Goal: Task Accomplishment & Management: Use online tool/utility

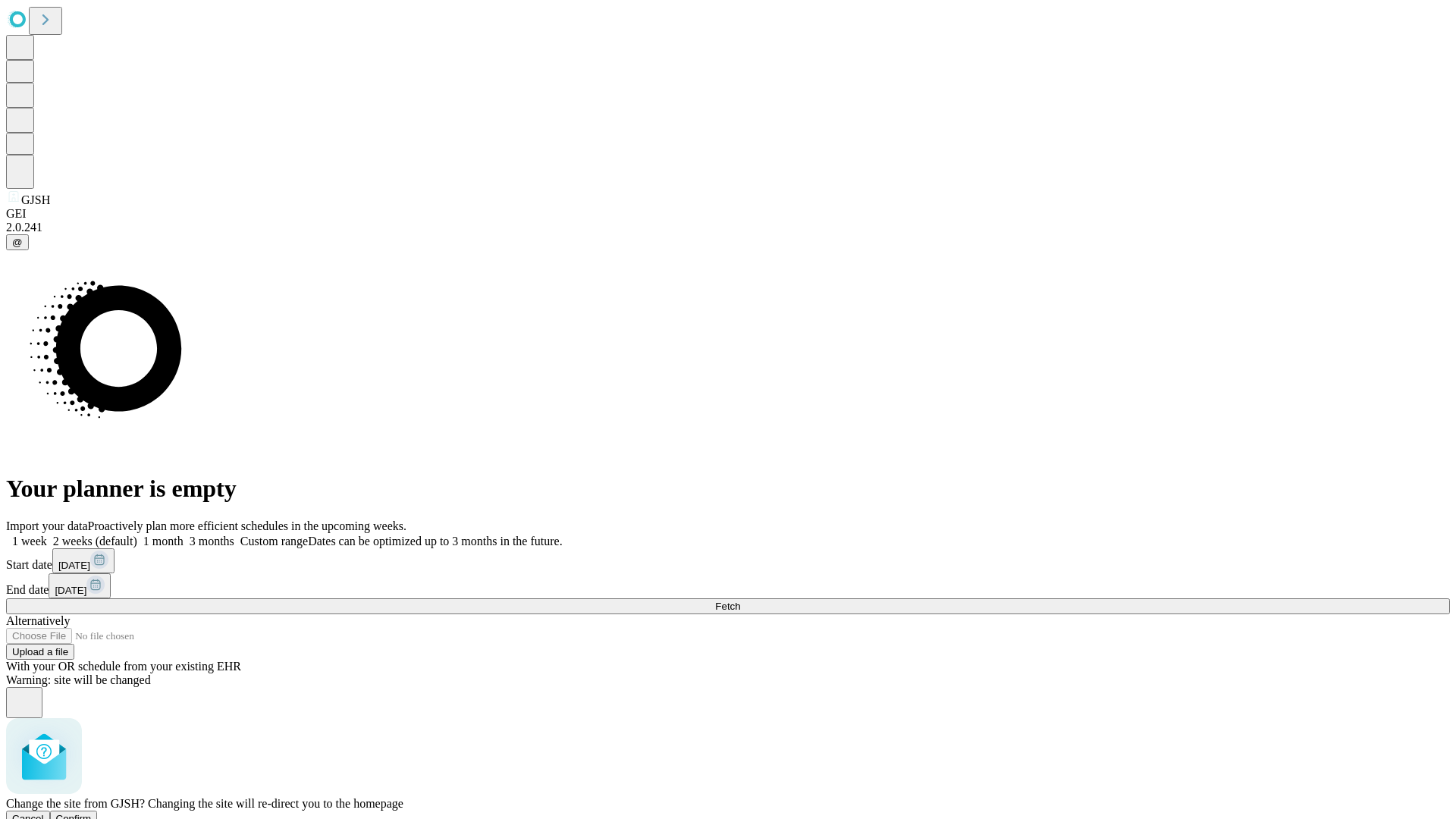
click at [91, 813] on span "Confirm" at bounding box center [74, 818] width 35 height 12
click at [138, 535] on label "2 weeks (default)" at bounding box center [91, 541] width 90 height 13
click at [740, 601] on span "Fetch" at bounding box center [728, 606] width 25 height 12
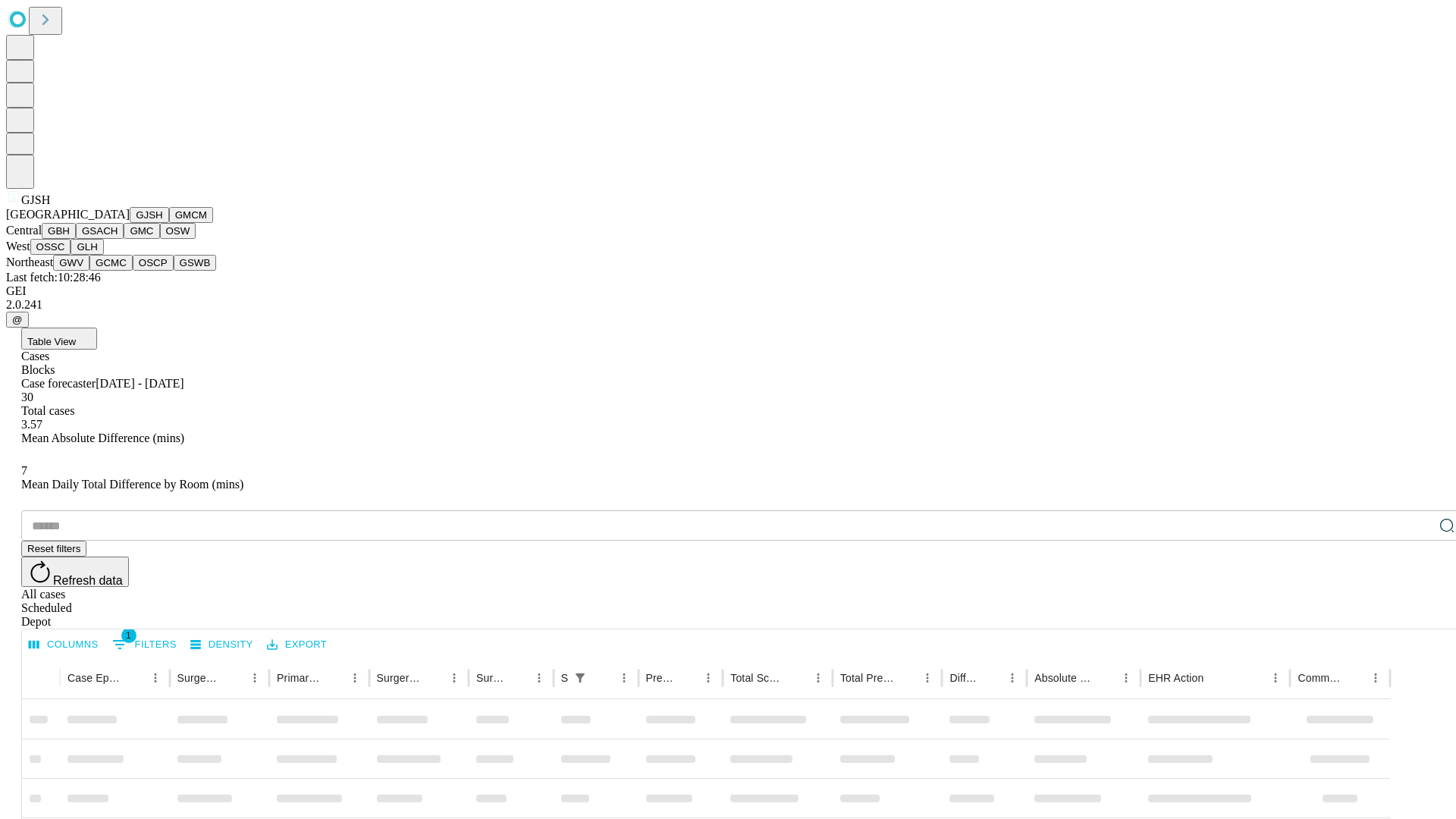
click at [169, 223] on button "GMCM" at bounding box center [191, 214] width 44 height 16
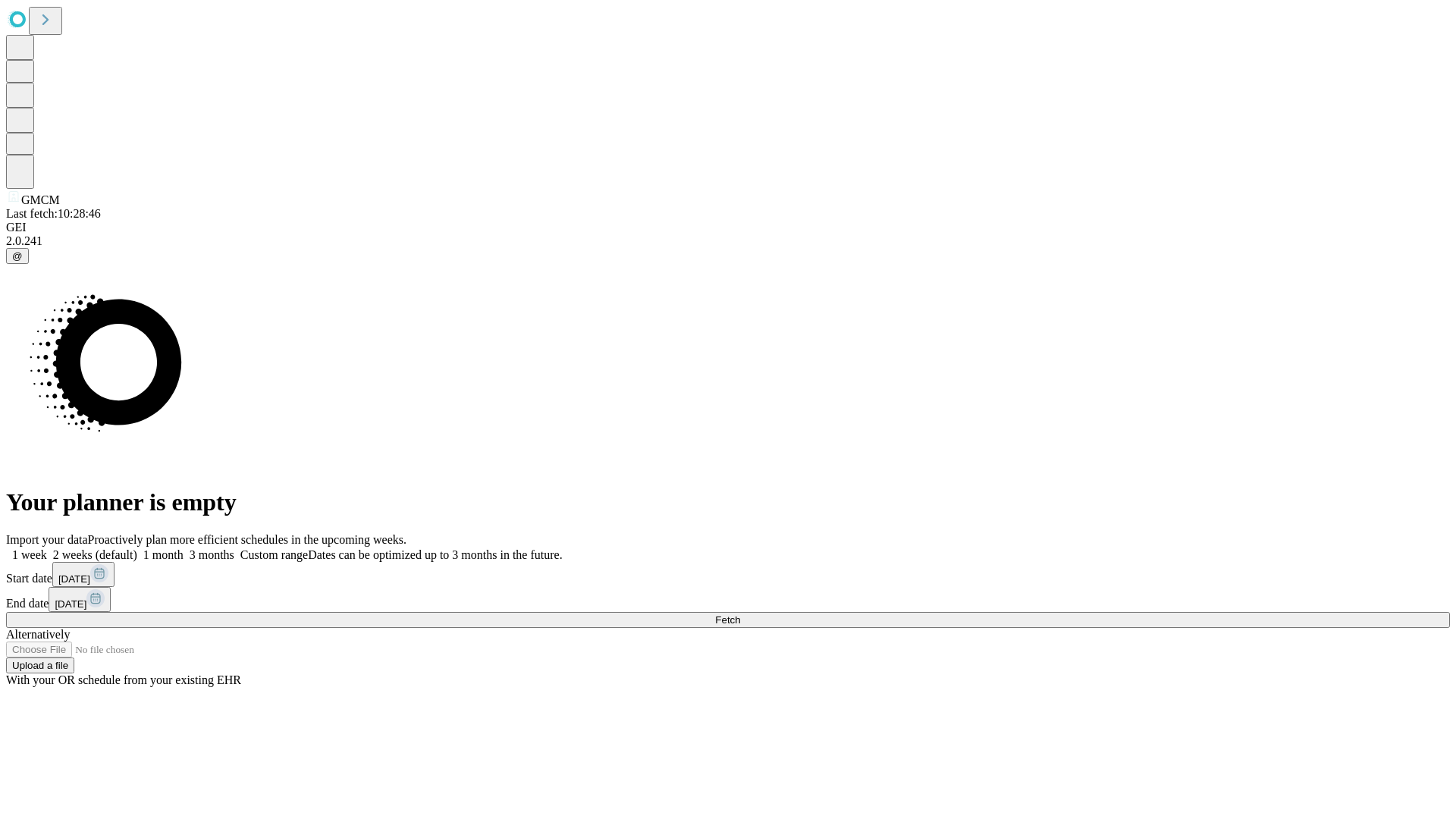
click at [138, 549] on label "2 weeks (default)" at bounding box center [91, 555] width 90 height 13
click at [740, 615] on span "Fetch" at bounding box center [728, 620] width 25 height 12
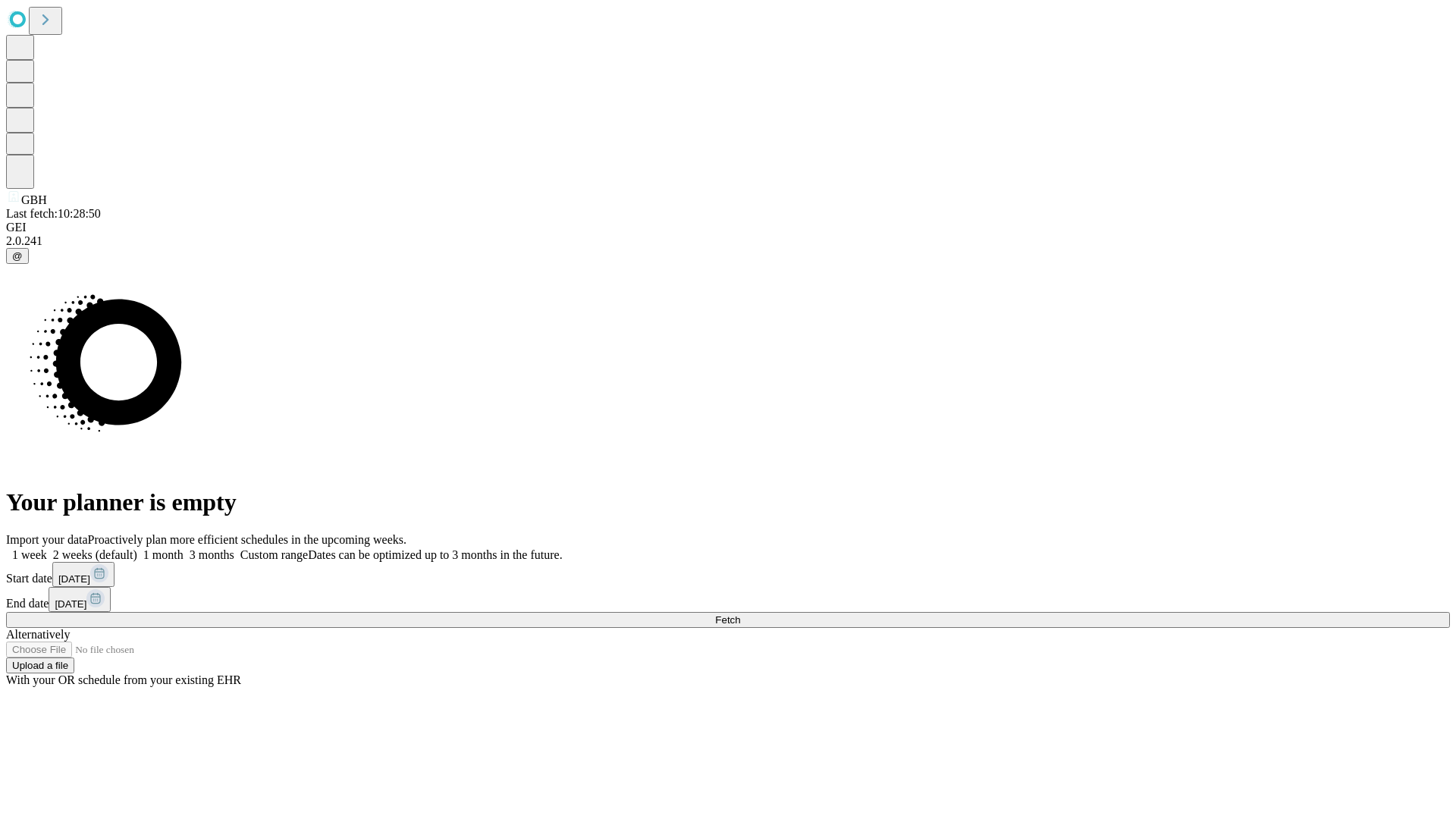
click at [740, 615] on span "Fetch" at bounding box center [728, 620] width 25 height 12
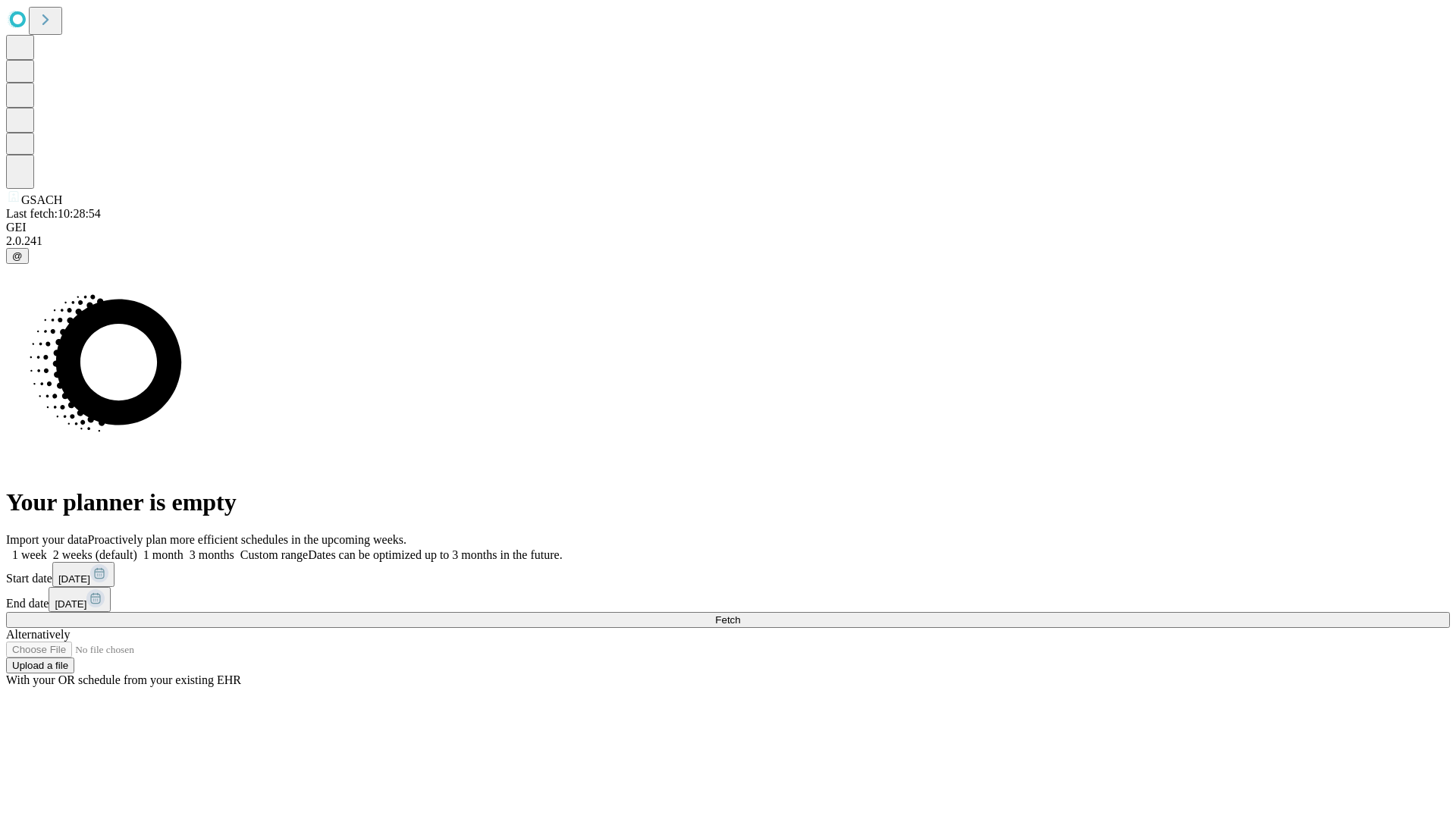
click at [138, 549] on label "2 weeks (default)" at bounding box center [91, 555] width 90 height 13
click at [740, 615] on span "Fetch" at bounding box center [728, 620] width 25 height 12
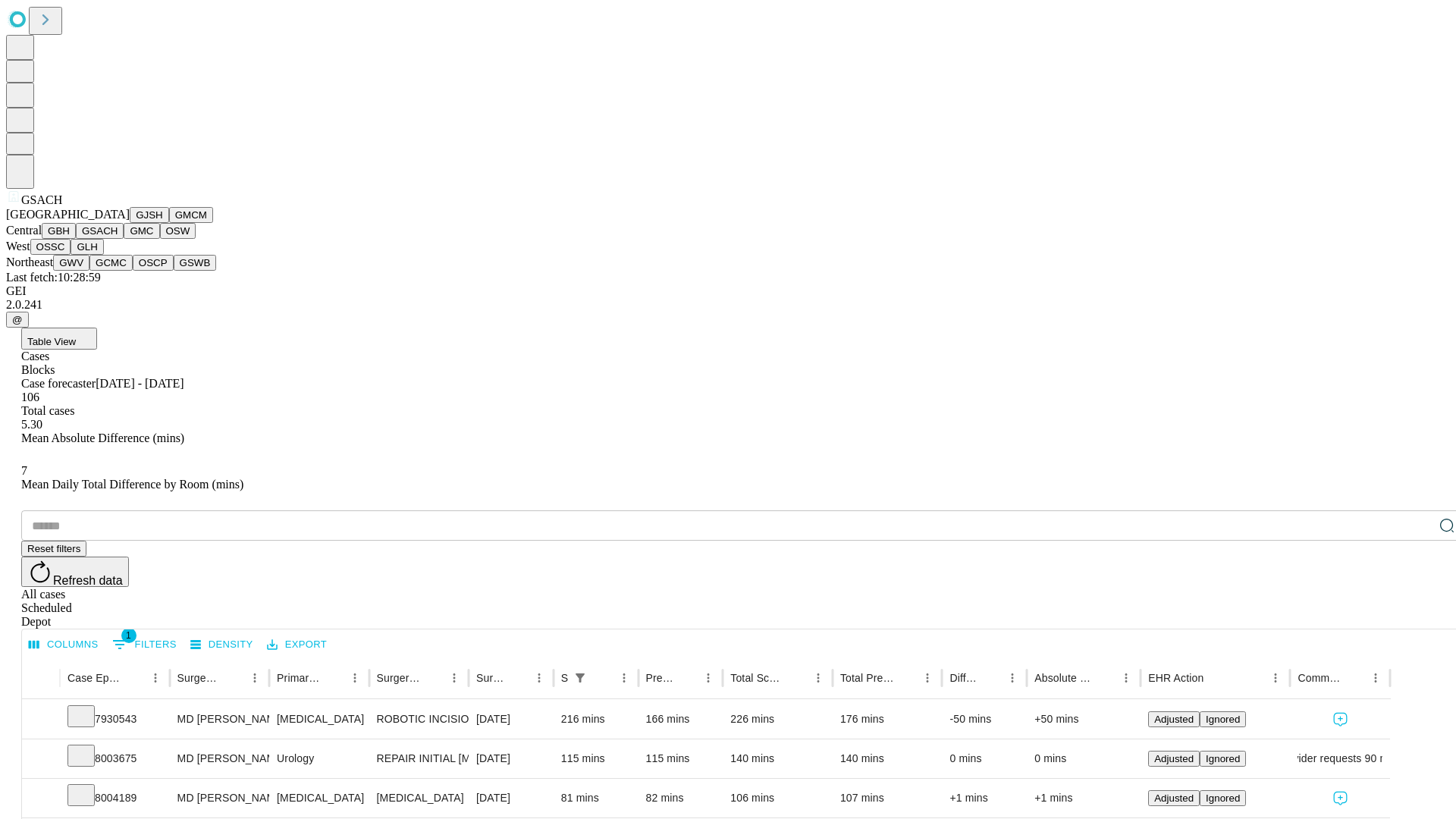
click at [124, 239] on button "GMC" at bounding box center [141, 230] width 35 height 16
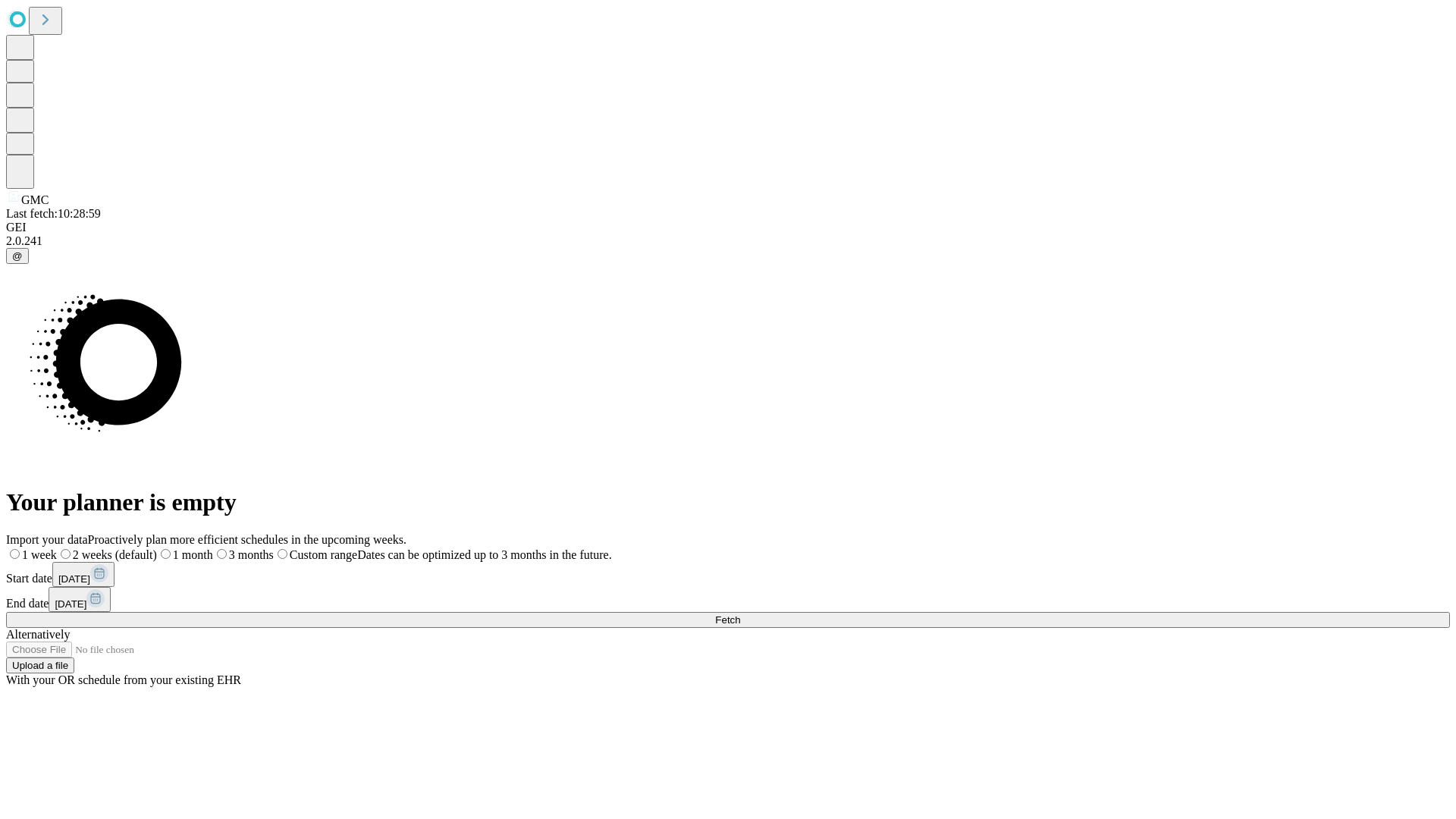
click at [157, 549] on label "2 weeks (default)" at bounding box center [107, 555] width 100 height 13
click at [740, 615] on span "Fetch" at bounding box center [728, 620] width 25 height 12
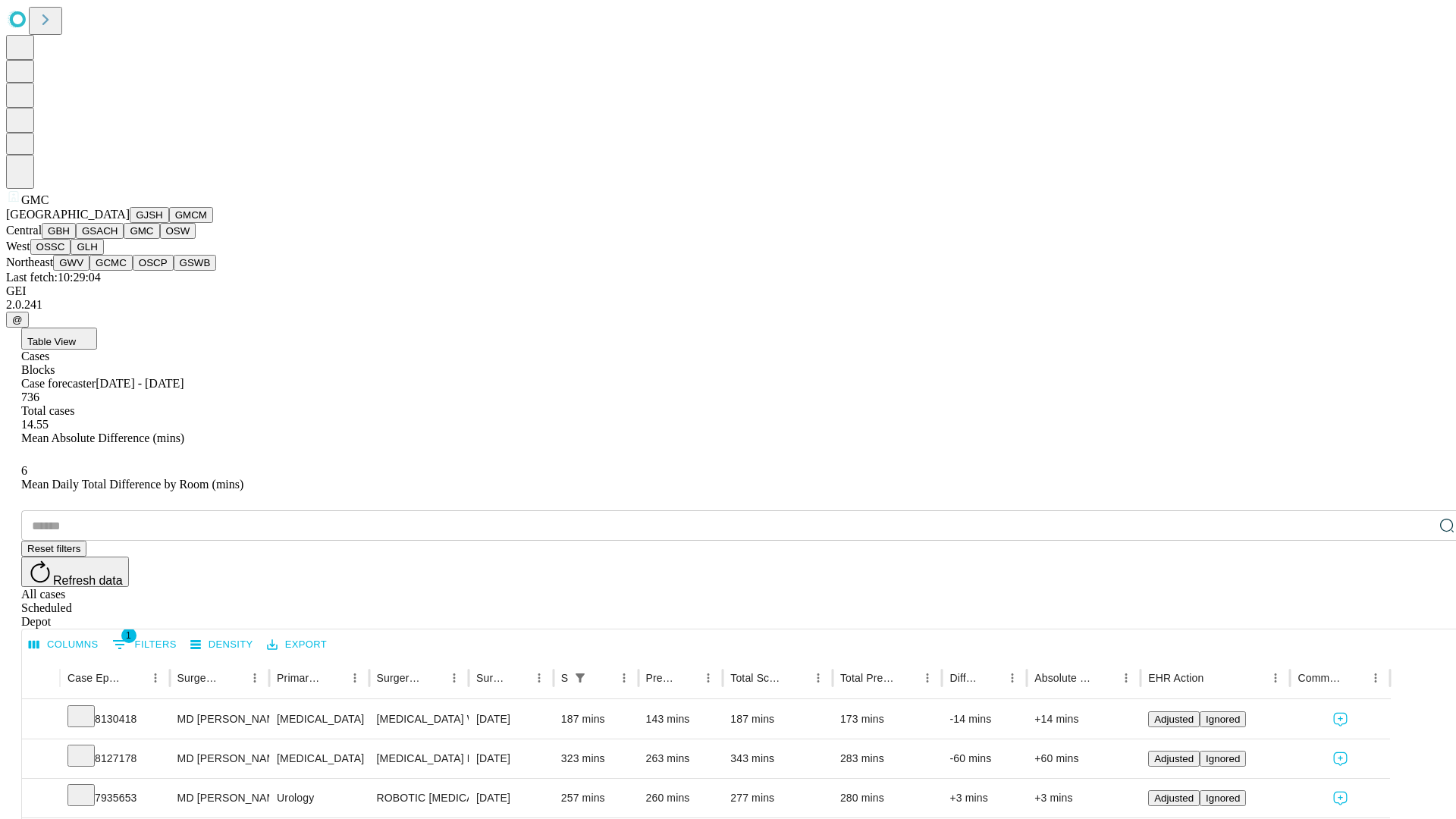
click at [160, 239] on button "OSW" at bounding box center [177, 230] width 36 height 16
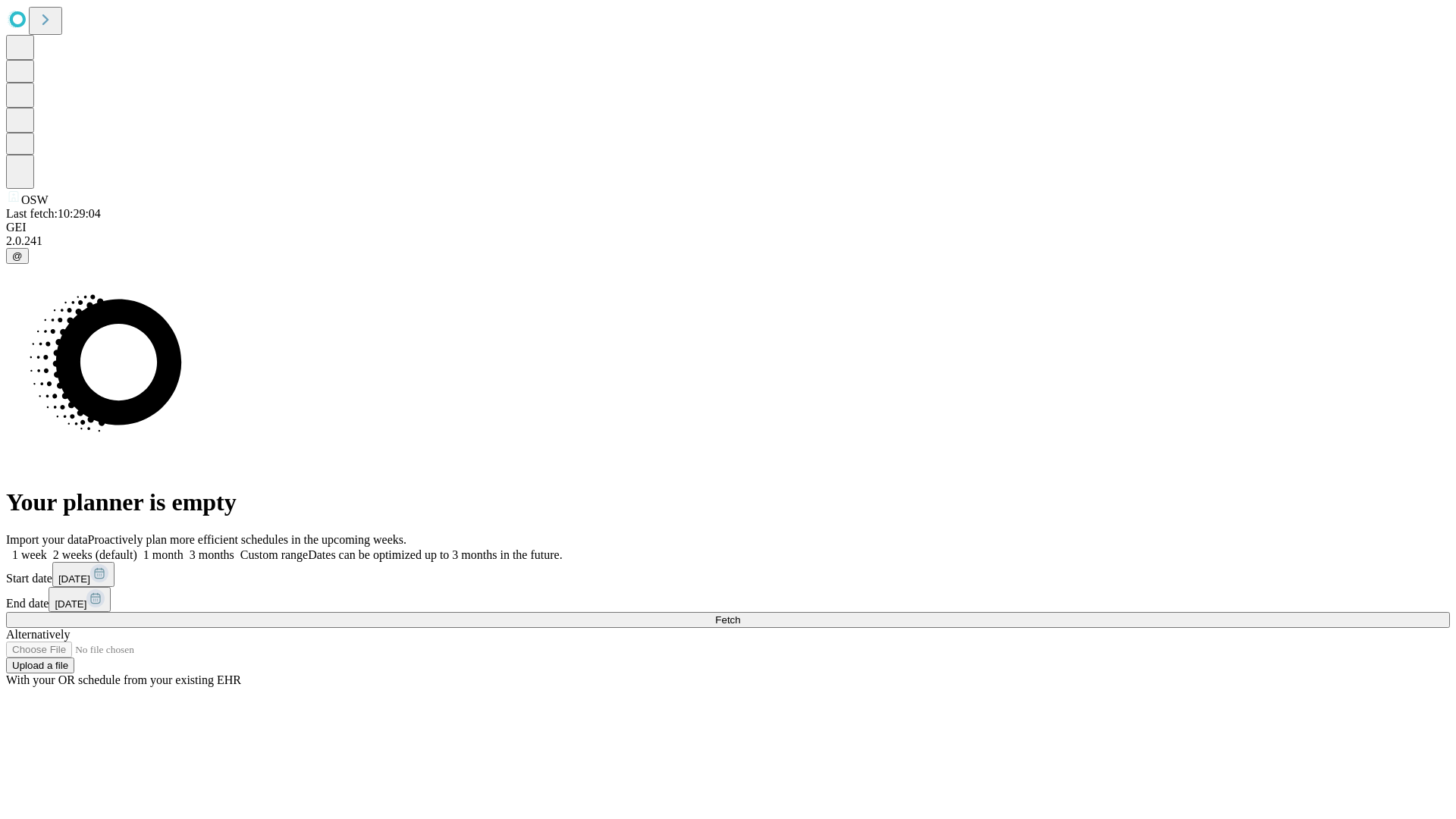
click at [138, 549] on label "2 weeks (default)" at bounding box center [91, 555] width 90 height 13
click at [740, 615] on span "Fetch" at bounding box center [728, 620] width 25 height 12
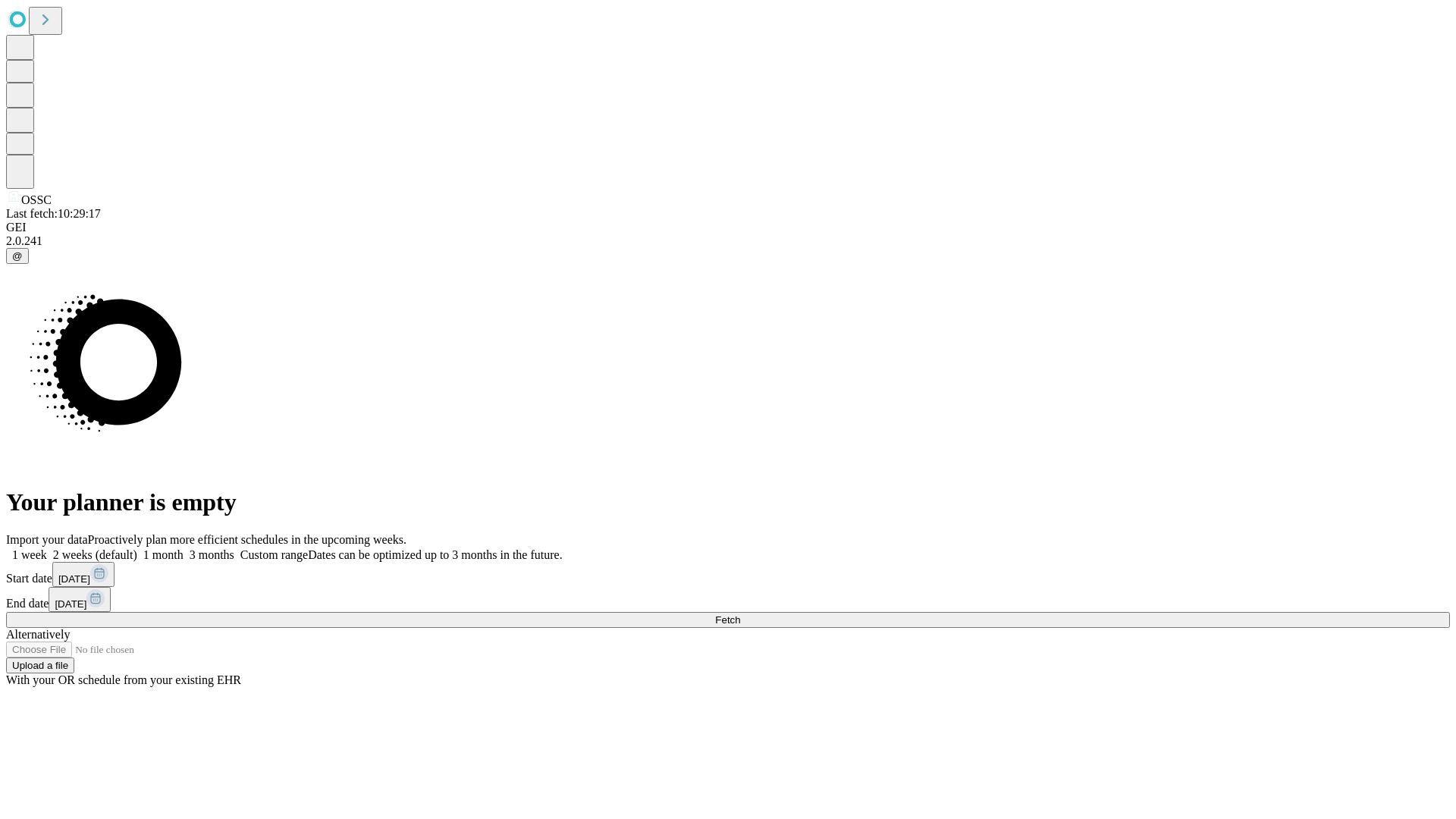
click at [138, 549] on label "2 weeks (default)" at bounding box center [91, 555] width 90 height 13
click at [740, 615] on span "Fetch" at bounding box center [728, 620] width 25 height 12
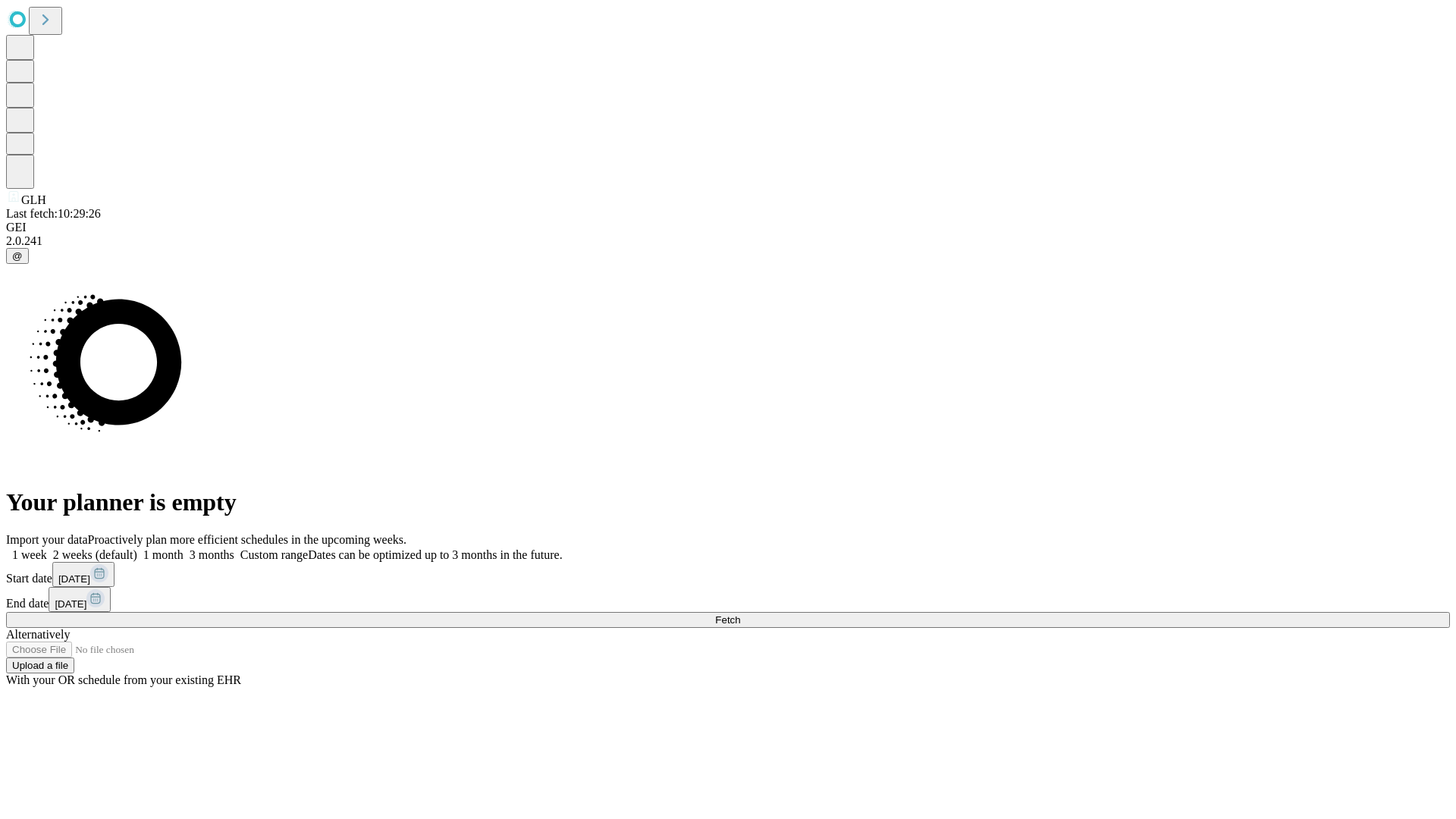
click at [138, 549] on label "2 weeks (default)" at bounding box center [91, 555] width 90 height 13
click at [740, 615] on span "Fetch" at bounding box center [728, 620] width 25 height 12
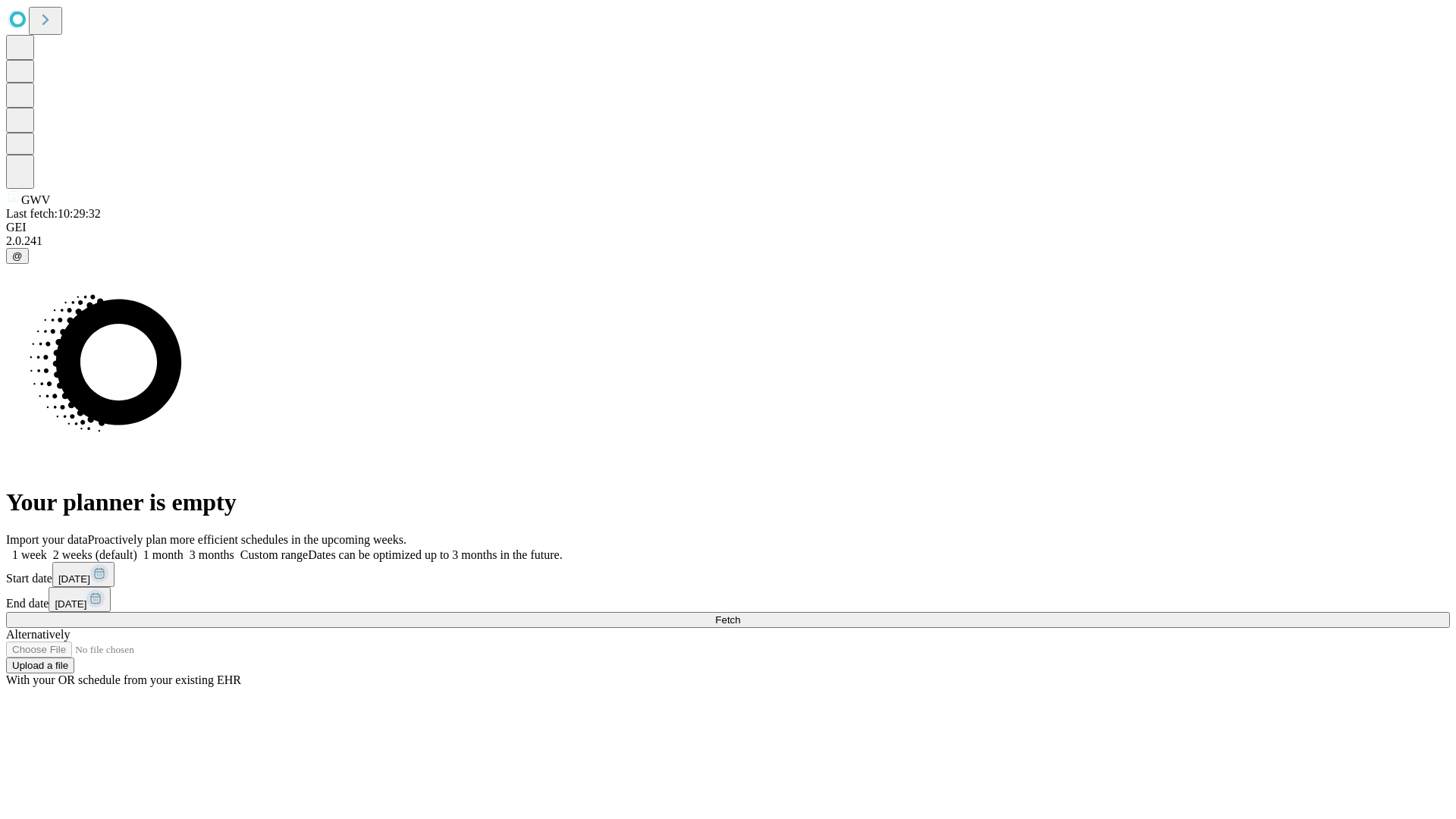
click at [138, 549] on label "2 weeks (default)" at bounding box center [91, 555] width 90 height 13
click at [740, 615] on span "Fetch" at bounding box center [728, 620] width 25 height 12
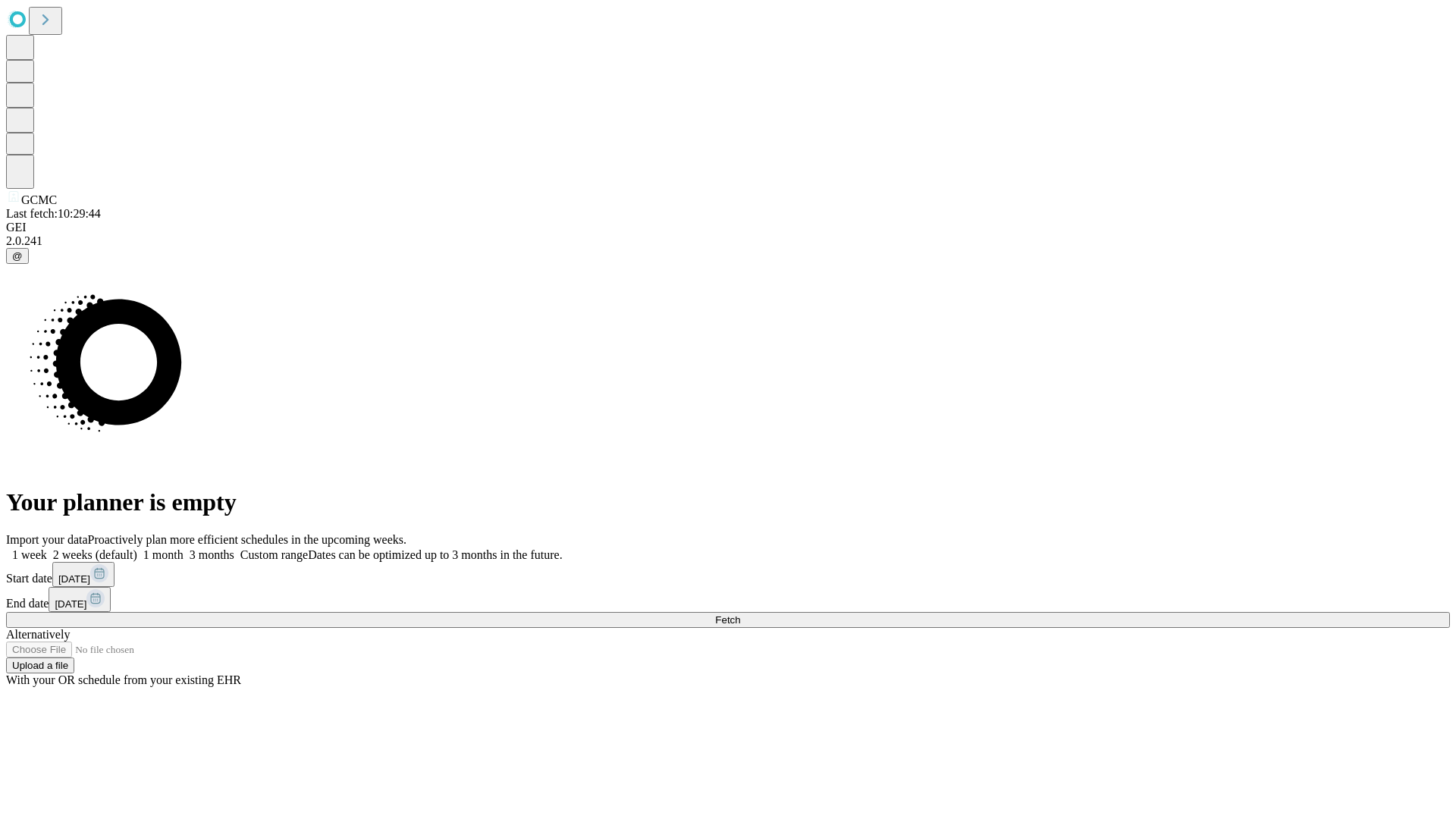
click at [740, 615] on span "Fetch" at bounding box center [728, 620] width 25 height 12
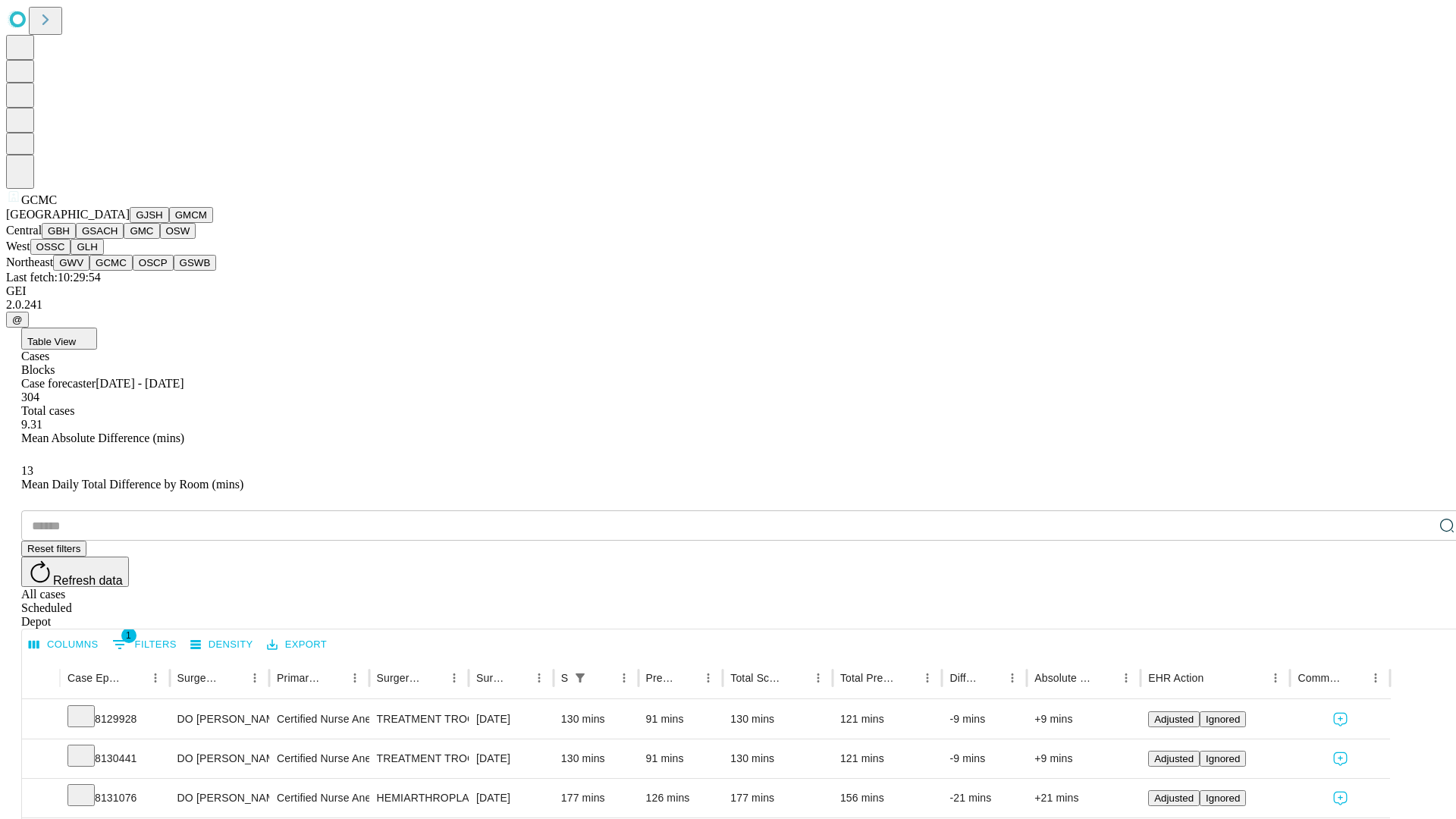
click at [133, 270] on button "OSCP" at bounding box center [153, 263] width 41 height 16
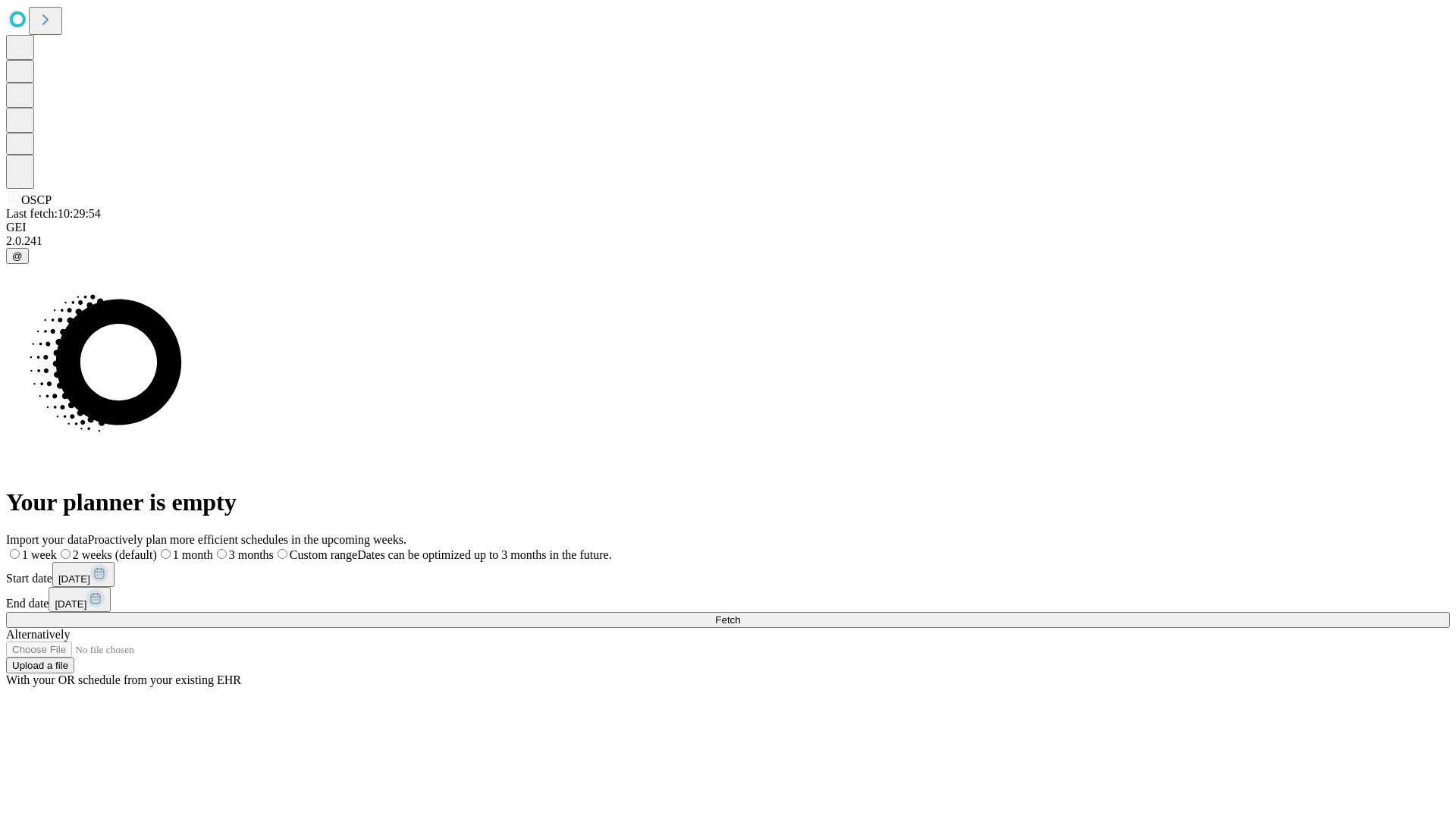
click at [157, 549] on label "2 weeks (default)" at bounding box center [107, 555] width 100 height 13
click at [740, 615] on span "Fetch" at bounding box center [728, 620] width 25 height 12
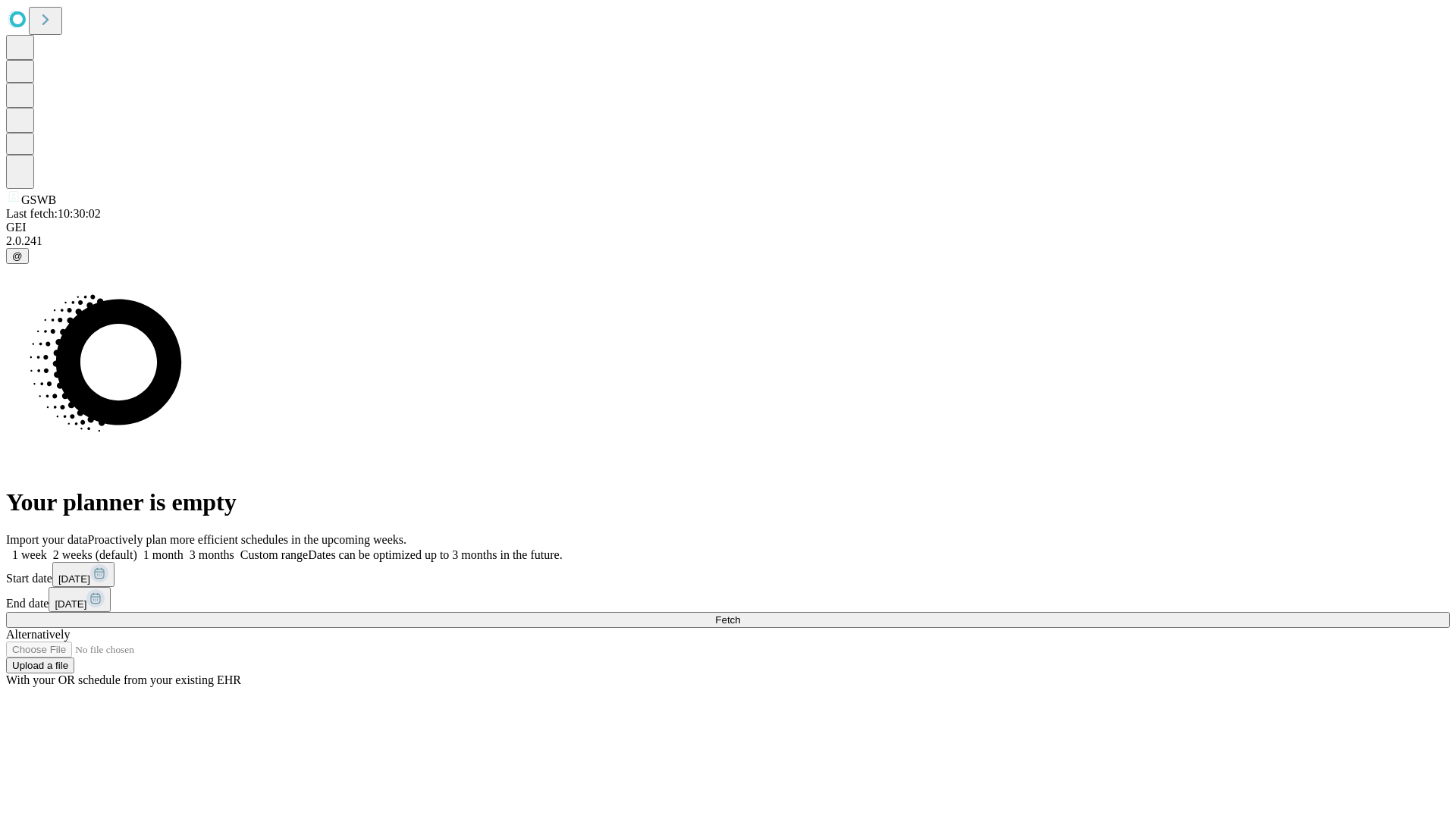
click at [138, 549] on label "2 weeks (default)" at bounding box center [91, 555] width 90 height 13
click at [740, 615] on span "Fetch" at bounding box center [728, 620] width 25 height 12
